Goal: Transaction & Acquisition: Download file/media

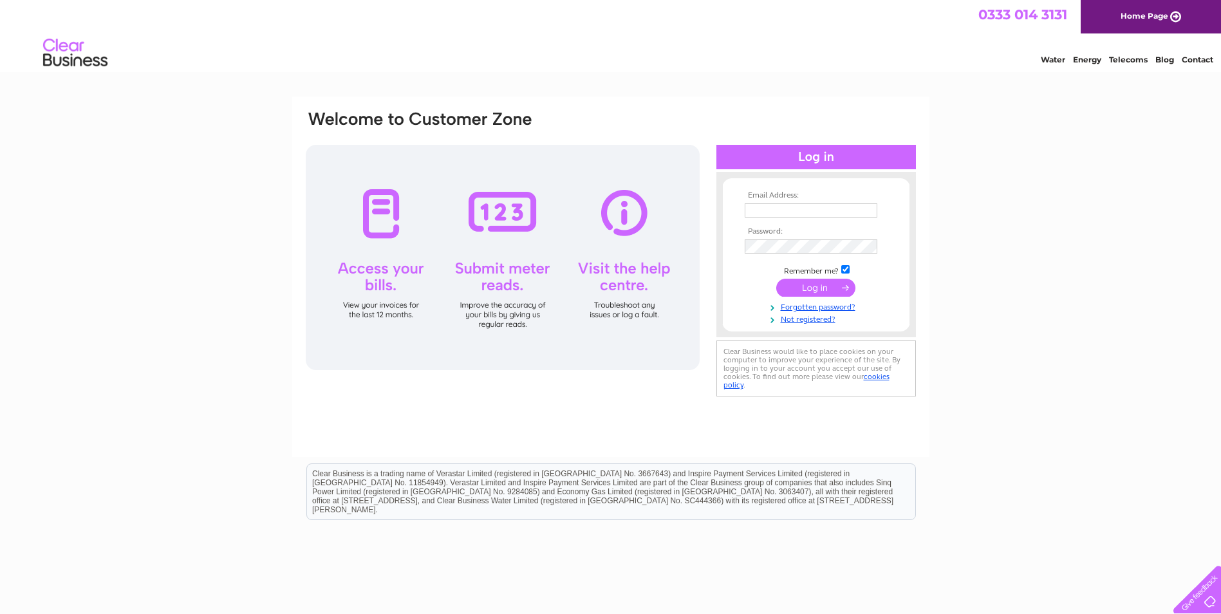
type input "finance@gofor.co.uk"
click at [801, 290] on input "submit" at bounding box center [815, 288] width 79 height 18
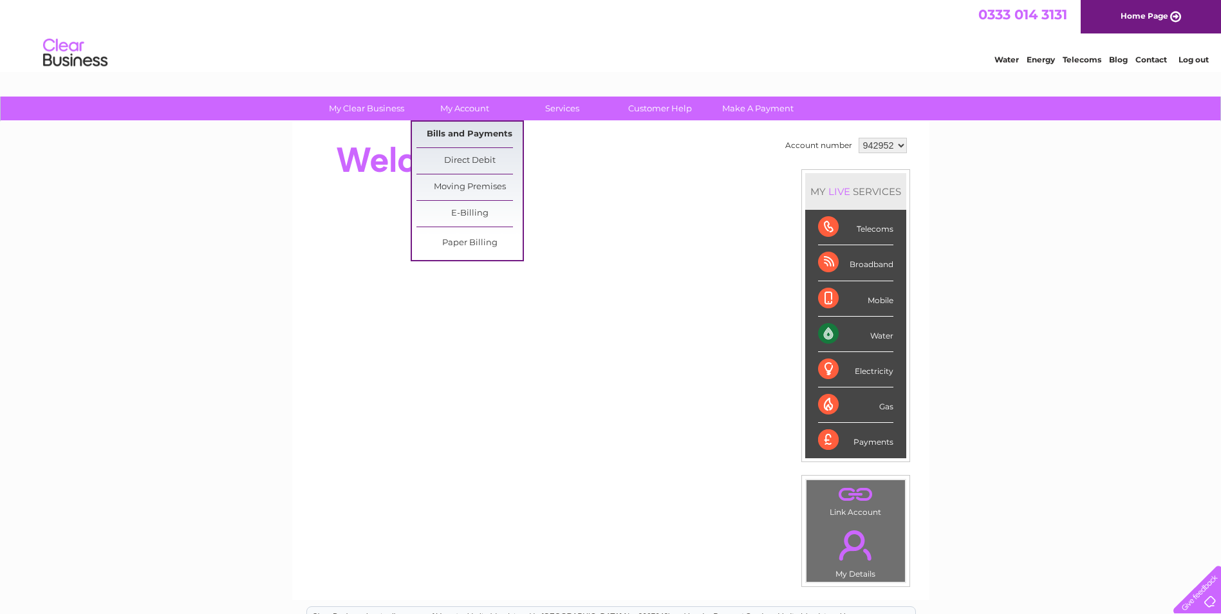
click at [429, 135] on link "Bills and Payments" at bounding box center [469, 135] width 106 height 26
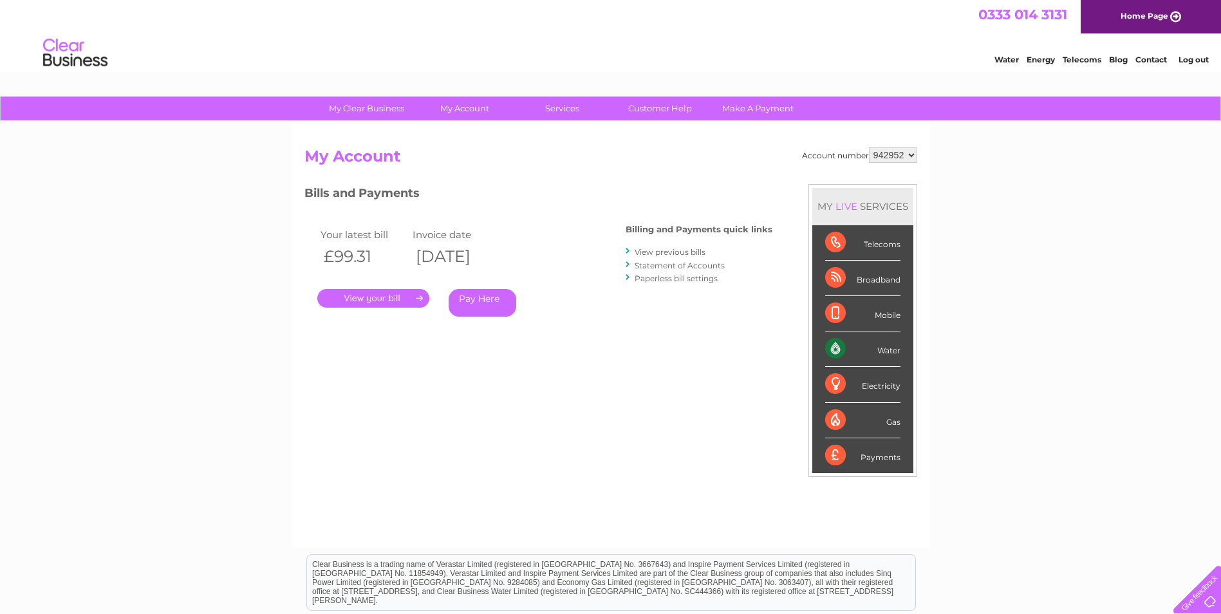
click at [364, 294] on link "." at bounding box center [373, 298] width 112 height 19
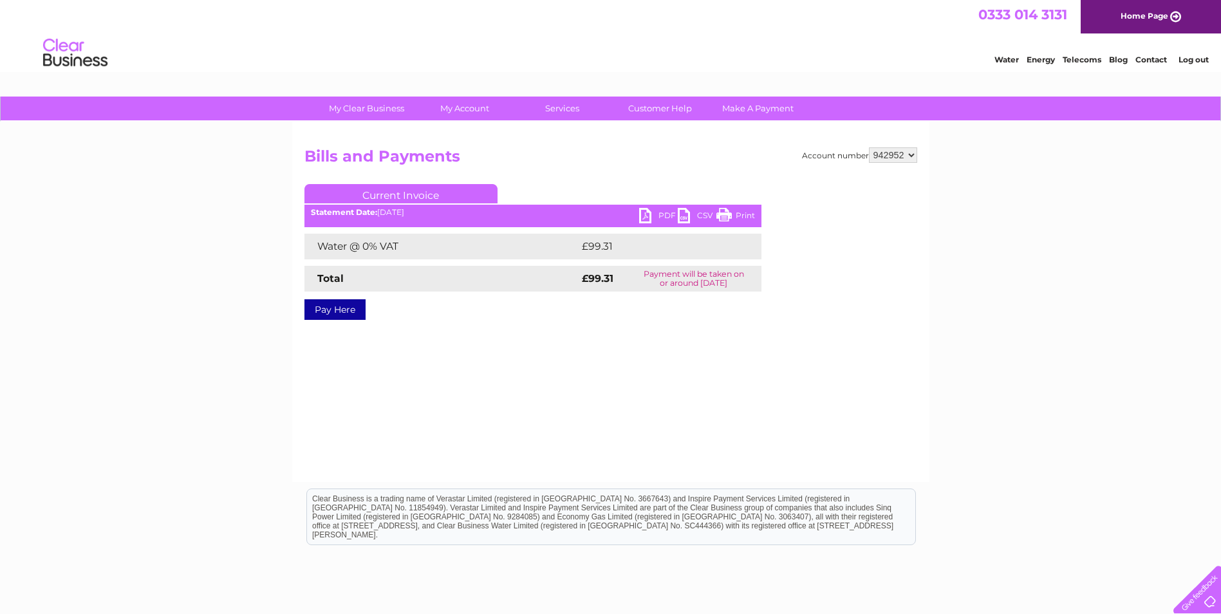
click at [652, 212] on link "PDF" at bounding box center [658, 217] width 39 height 19
